Goal: Task Accomplishment & Management: Use online tool/utility

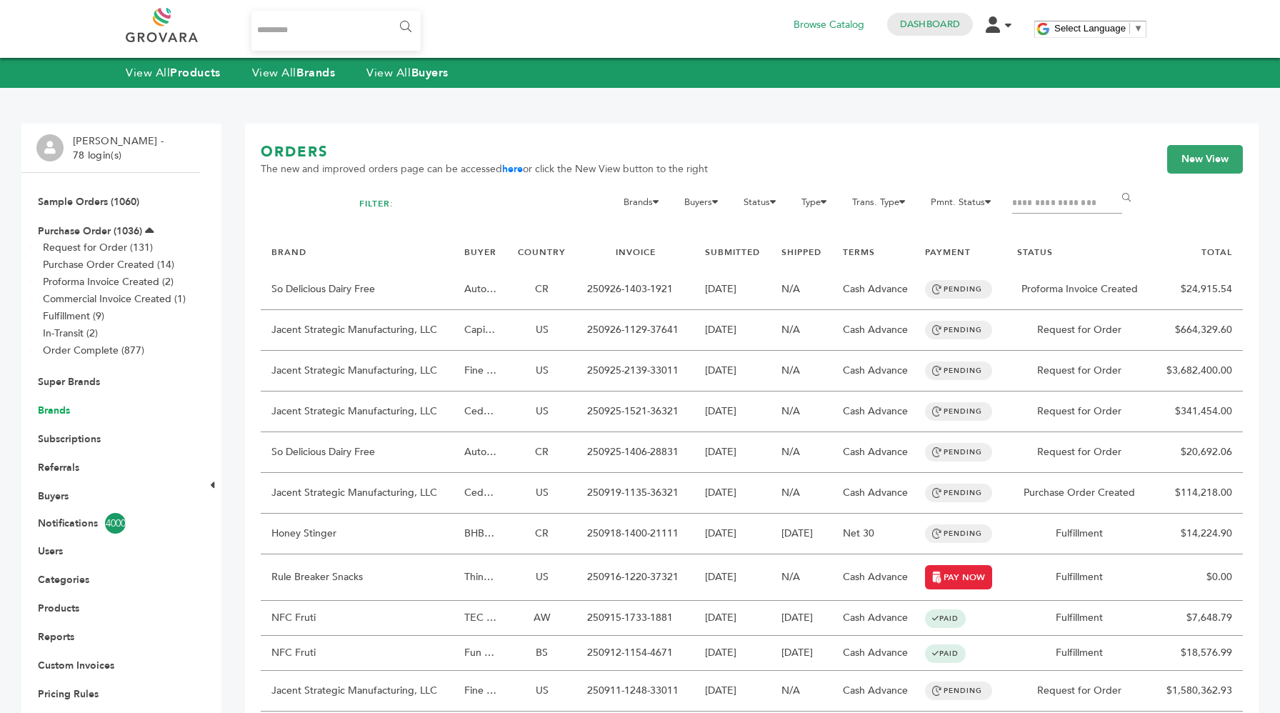
click at [54, 406] on link "Brands" at bounding box center [54, 411] width 32 height 14
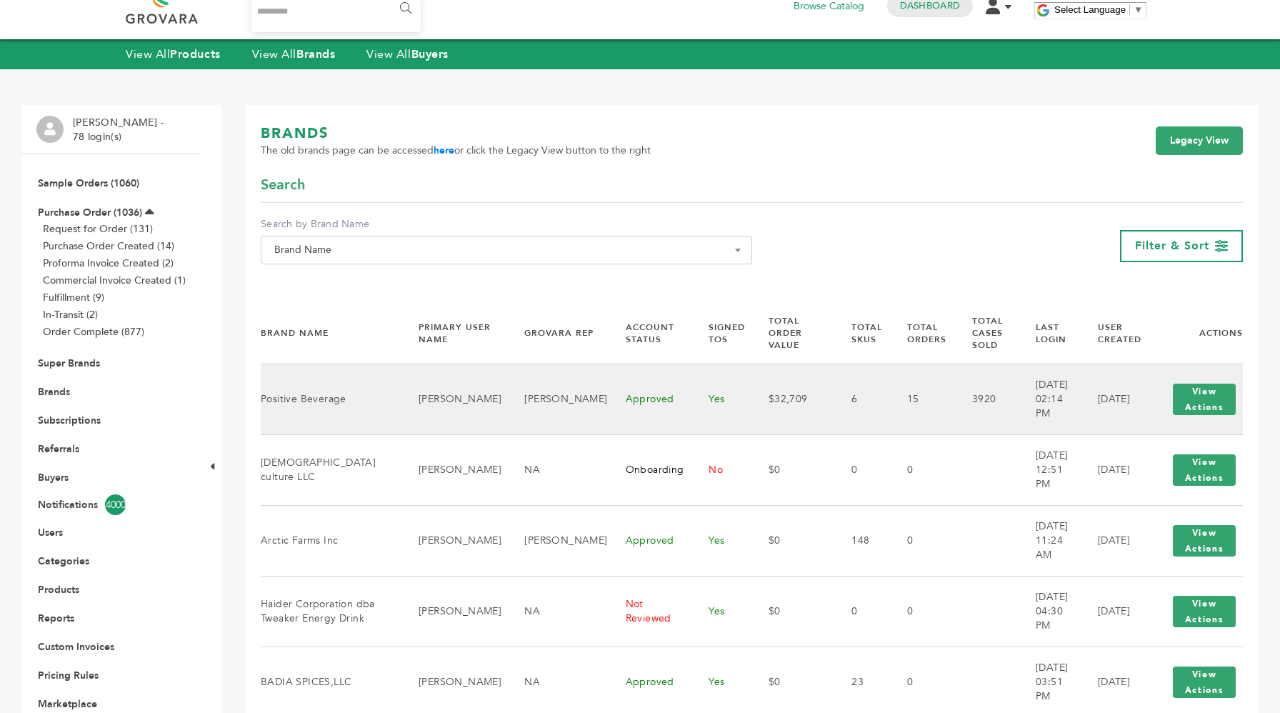
scroll to position [16, 0]
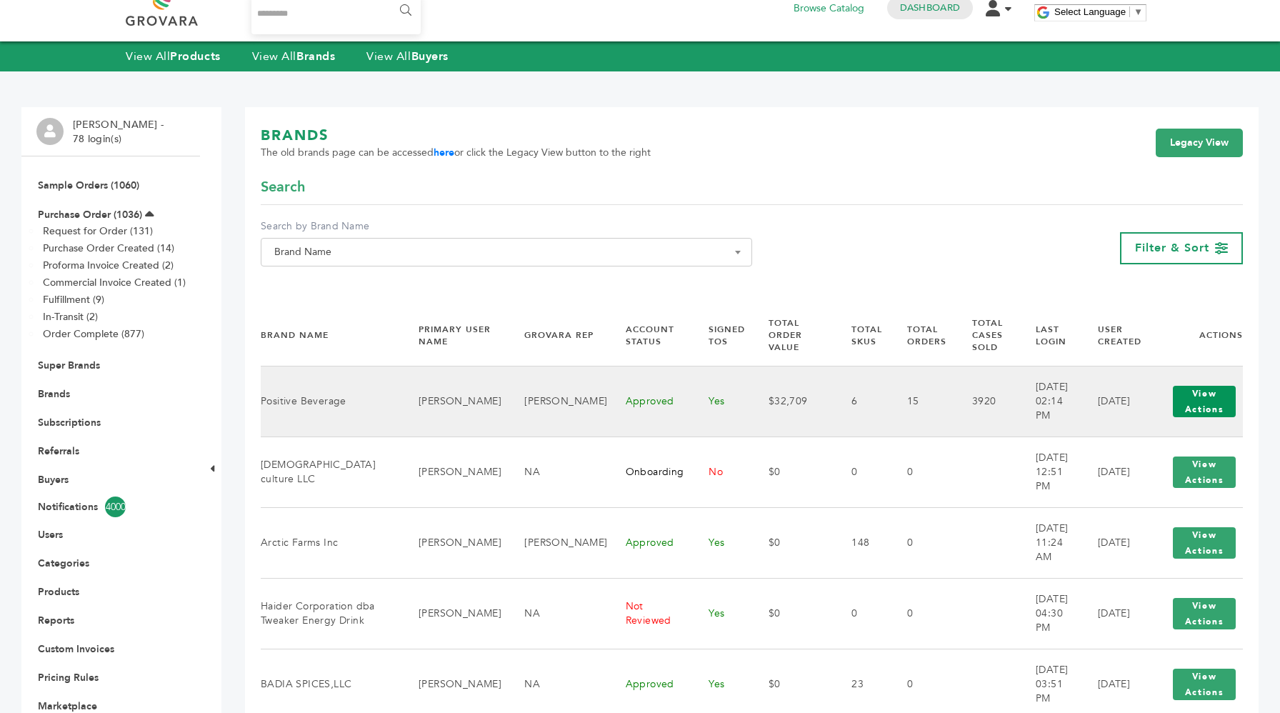
click at [1209, 401] on button "View Actions" at bounding box center [1204, 401] width 63 height 31
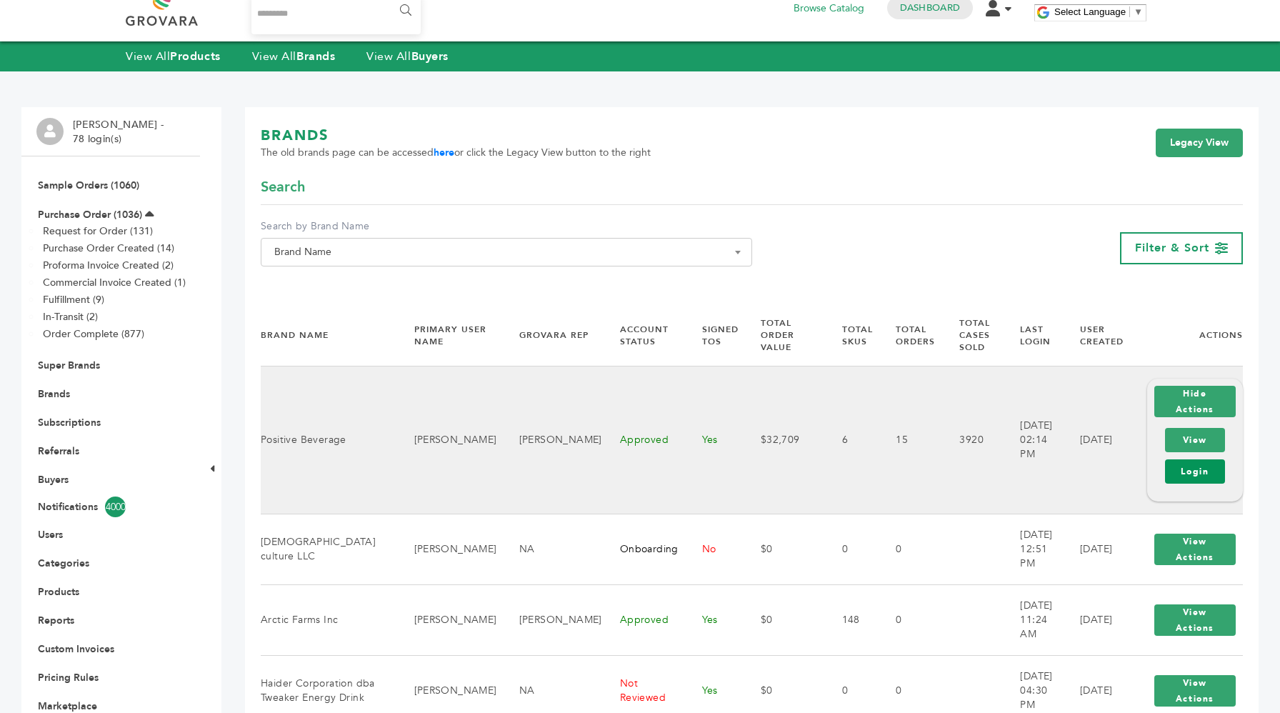
click at [1181, 469] on link "Login" at bounding box center [1195, 471] width 60 height 24
